Goal: Information Seeking & Learning: Find specific fact

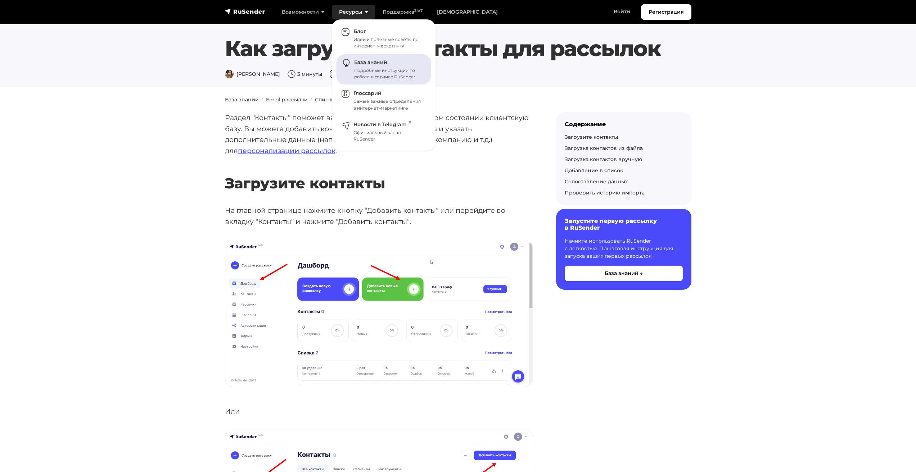
click at [368, 65] on span "База знаний" at bounding box center [370, 62] width 33 height 6
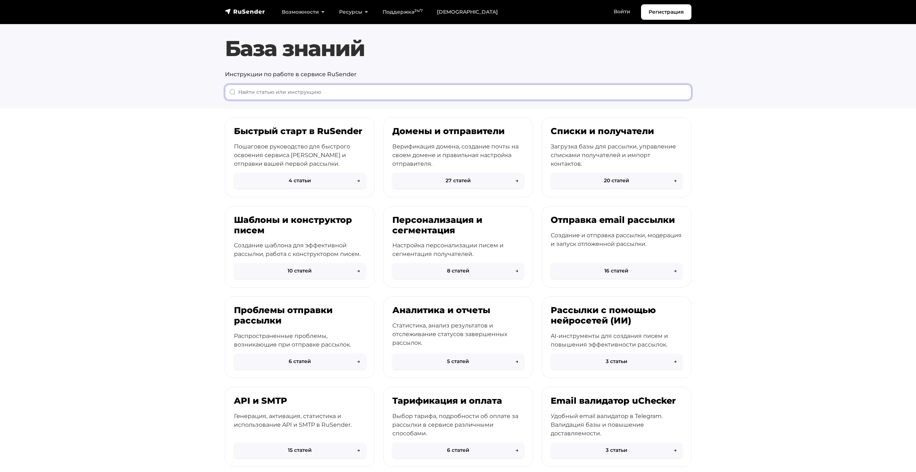
click at [362, 94] on input "When autocomplete results are available use up and down arrows to review and en…" at bounding box center [458, 92] width 466 height 15
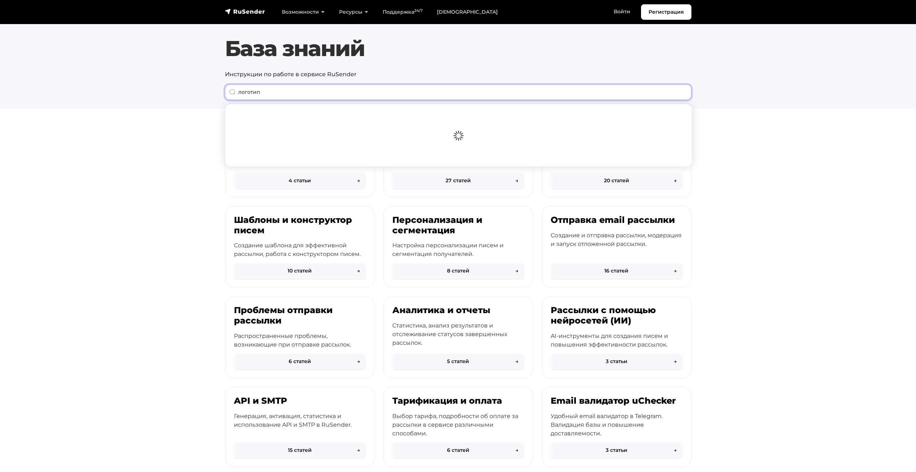
type input "логотип"
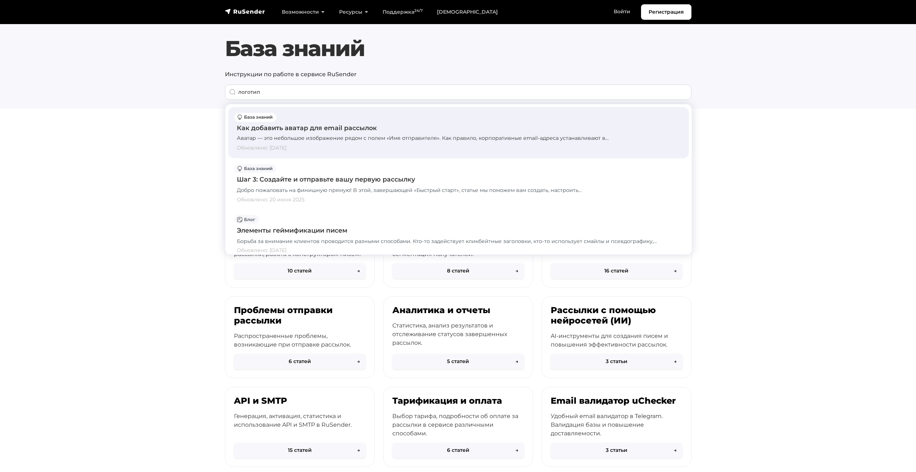
click at [336, 130] on div "Как добавить аватар для email рассылок" at bounding box center [458, 127] width 443 height 9
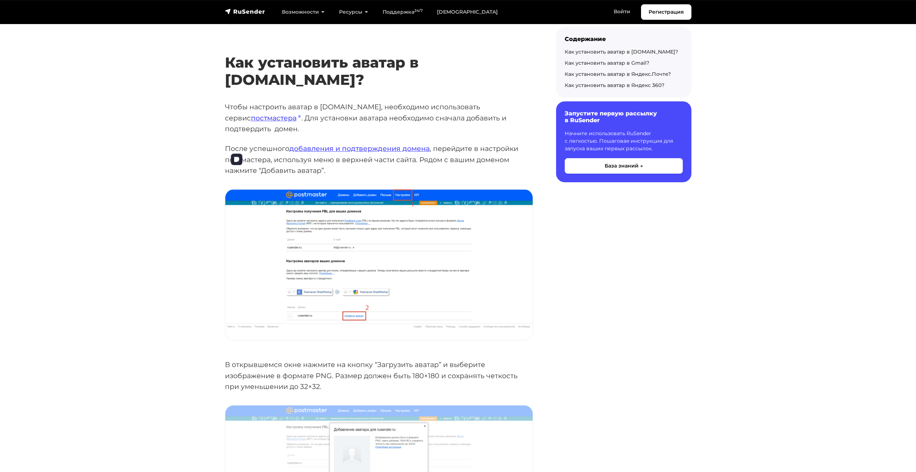
scroll to position [252, 0]
